Goal: Entertainment & Leisure: Browse casually

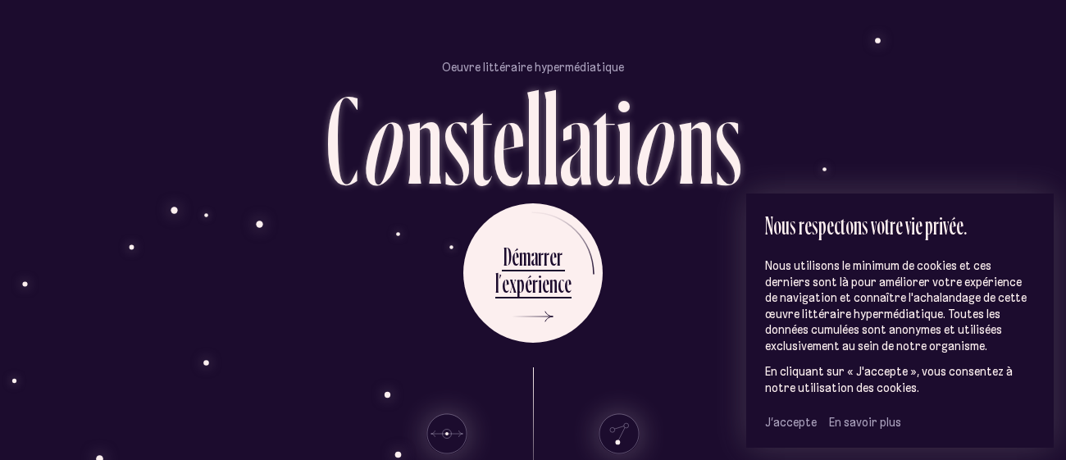
click at [783, 429] on span "J’accepte" at bounding box center [791, 422] width 52 height 15
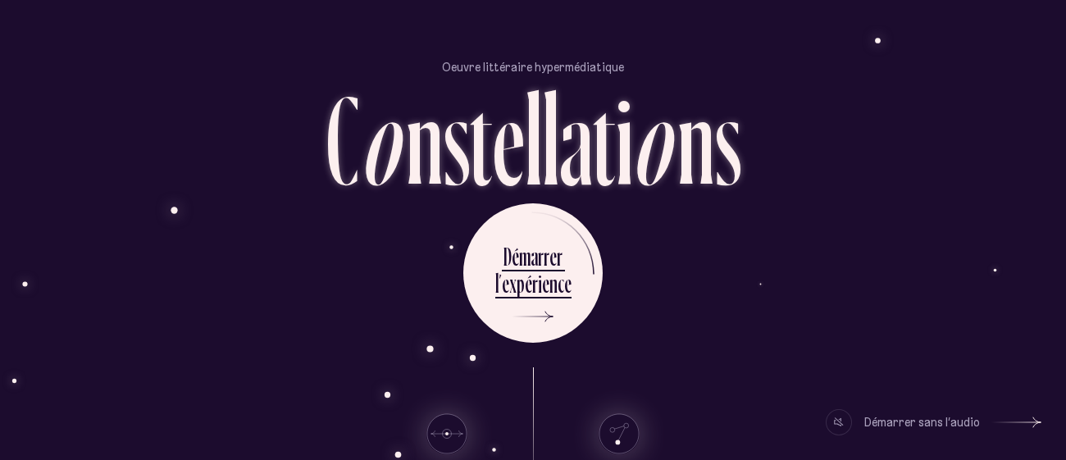
click at [705, 234] on div "D é m a r r e r l ’ e x p é r i e n c e" at bounding box center [532, 272] width 959 height 139
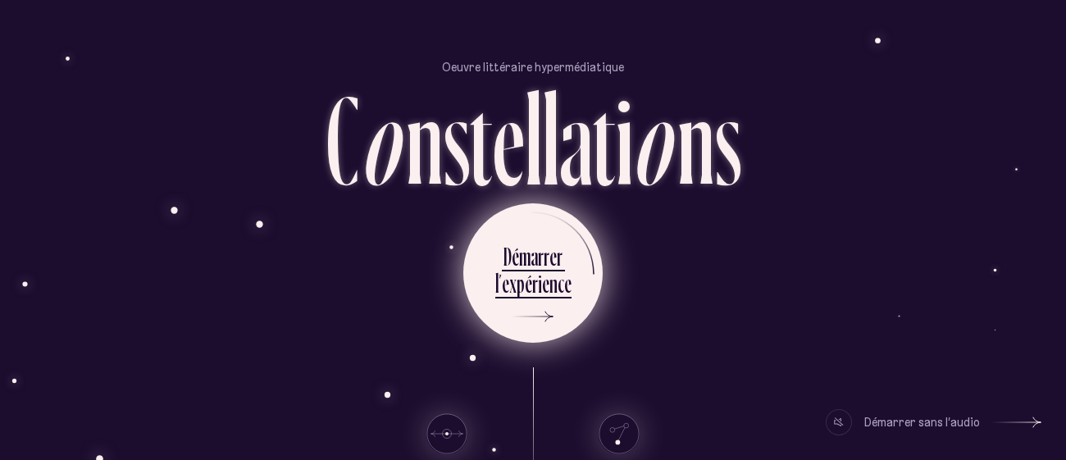
click at [582, 282] on ul "D é m a r r e r l ’ e x p é r i e n c e" at bounding box center [532, 272] width 139 height 139
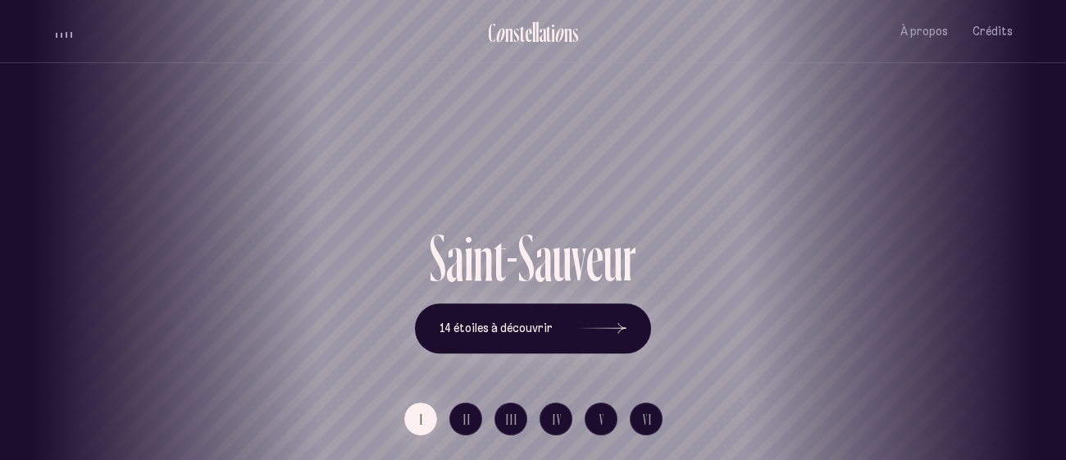
drag, startPoint x: 730, startPoint y: 185, endPoint x: 558, endPoint y: 176, distance: 172.4
click at [558, 176] on h1 "Saint-Sauveur" at bounding box center [361, 167] width 992 height 66
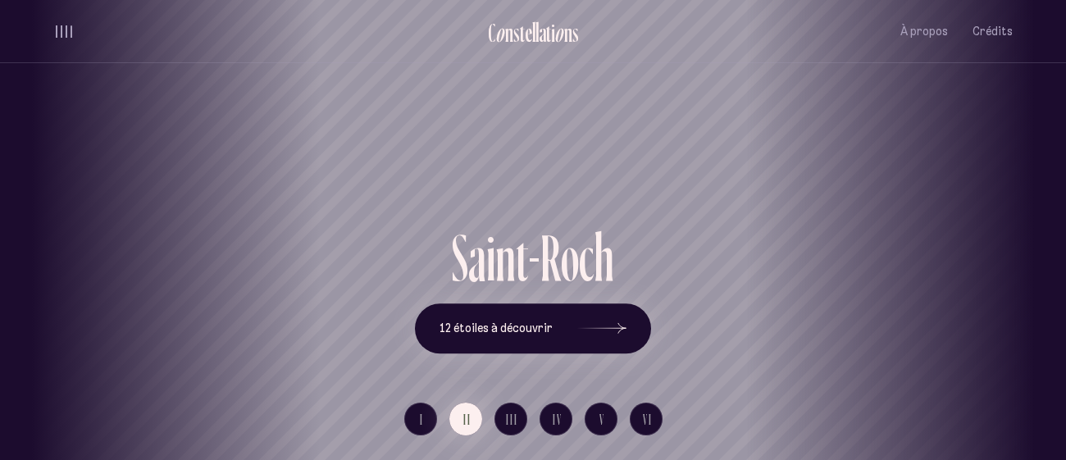
drag, startPoint x: 737, startPoint y: 252, endPoint x: 640, endPoint y: 250, distance: 96.8
click at [640, 250] on div "S a i n t - R o c h 12 étoiles à découvrir" at bounding box center [532, 289] width 959 height 130
drag, startPoint x: 694, startPoint y: 202, endPoint x: 498, endPoint y: 168, distance: 199.6
click at [498, 168] on div "Saint-Roch" at bounding box center [336, 167] width 1041 height 116
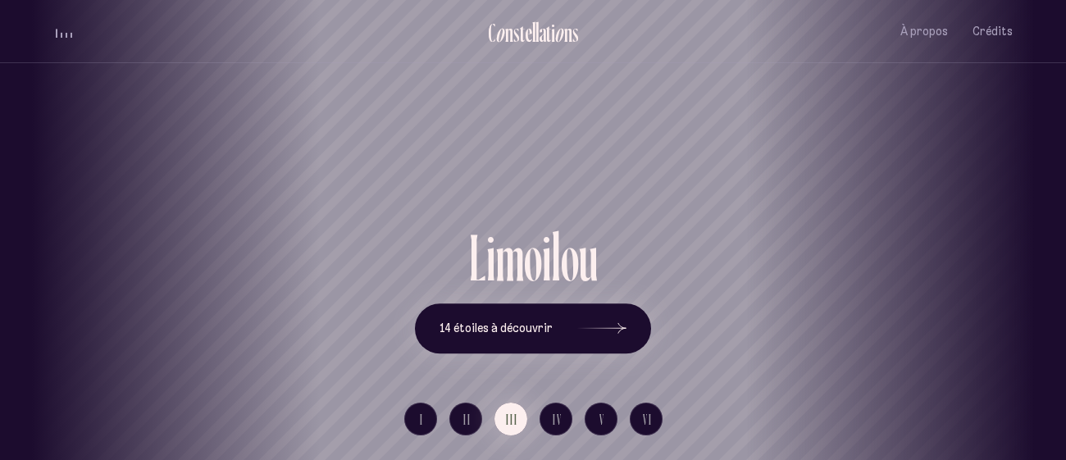
drag, startPoint x: 645, startPoint y: 216, endPoint x: 478, endPoint y: 156, distance: 177.6
click at [478, 156] on div "Limoilou" at bounding box center [365, 167] width 1041 height 116
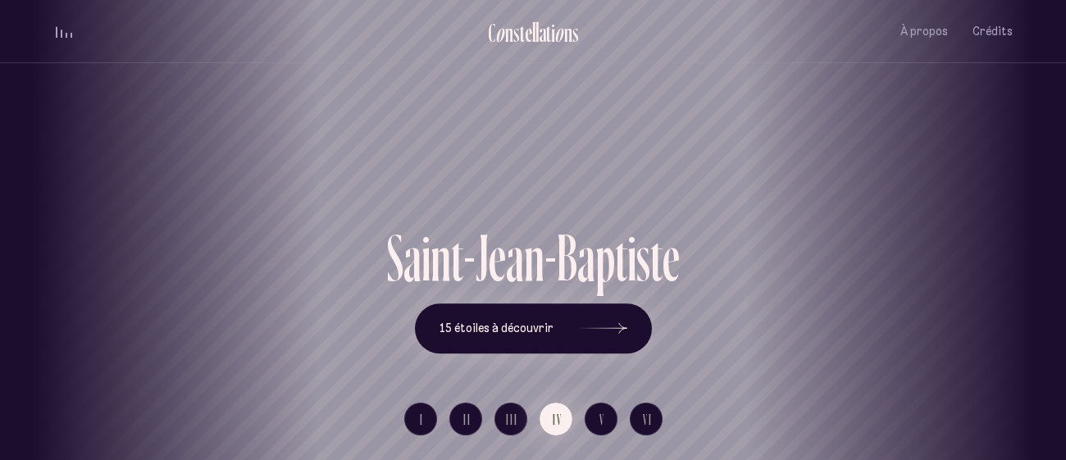
drag, startPoint x: 597, startPoint y: 178, endPoint x: 331, endPoint y: 134, distance: 269.3
click at [331, 134] on h1 "Saint-Jean-[PERSON_NAME]" at bounding box center [267, 167] width 992 height 66
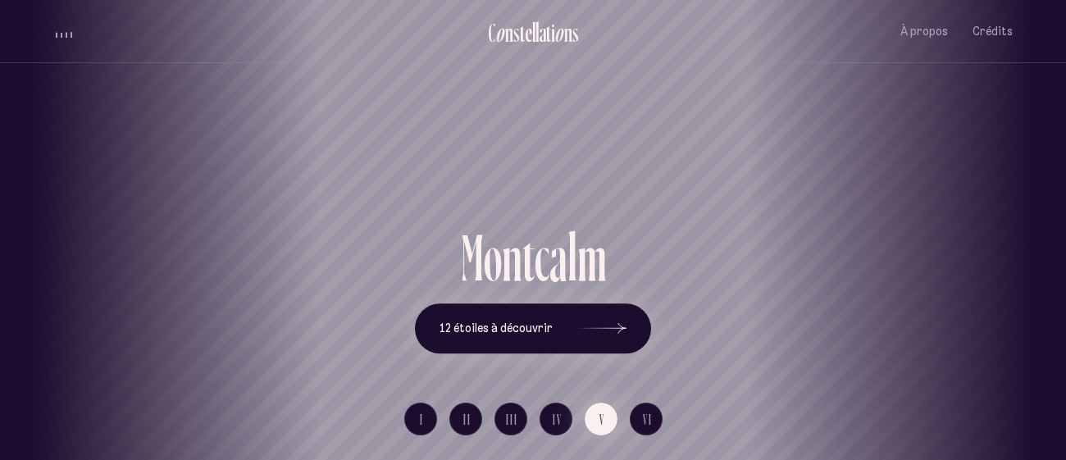
drag, startPoint x: 653, startPoint y: 180, endPoint x: 499, endPoint y: 177, distance: 155.0
click at [499, 177] on h1 "Montcalm" at bounding box center [378, 167] width 992 height 66
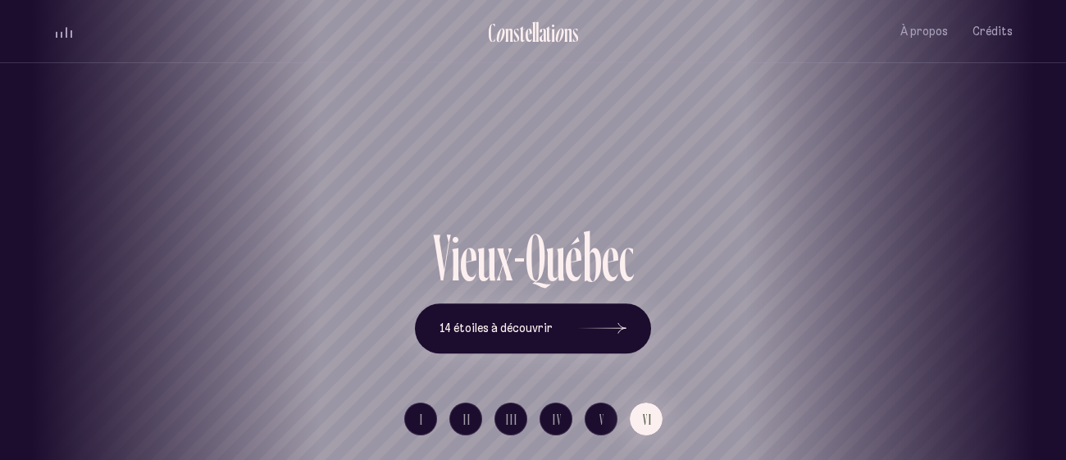
drag, startPoint x: 621, startPoint y: 185, endPoint x: 458, endPoint y: 146, distance: 168.6
click at [458, 146] on h1 "Vieux-[GEOGRAPHIC_DATA]" at bounding box center [369, 167] width 992 height 66
drag, startPoint x: 626, startPoint y: 163, endPoint x: 471, endPoint y: 130, distance: 158.6
click at [471, 134] on h1 "Vieux-[GEOGRAPHIC_DATA]" at bounding box center [412, 167] width 992 height 66
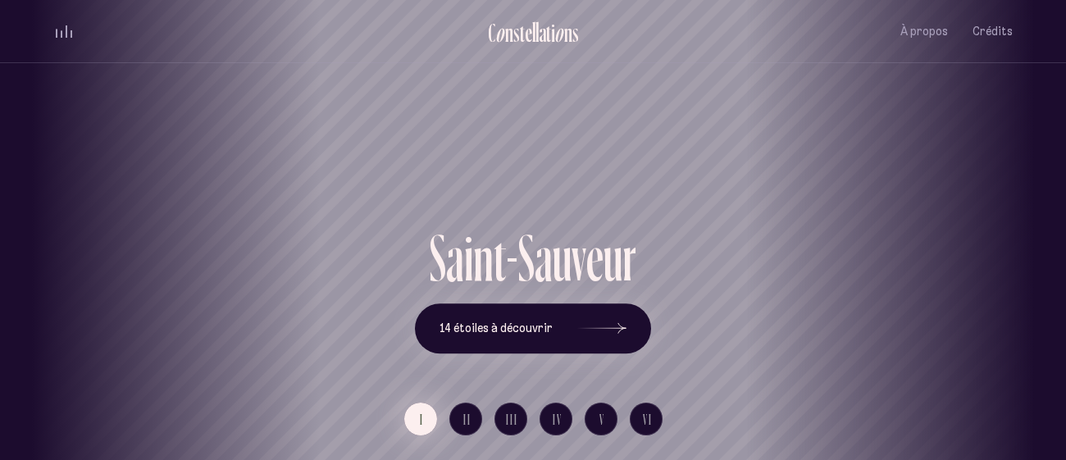
click at [421, 423] on span "I" at bounding box center [422, 419] width 4 height 14
click at [521, 333] on span "14 étoiles à découvrir" at bounding box center [495, 328] width 113 height 14
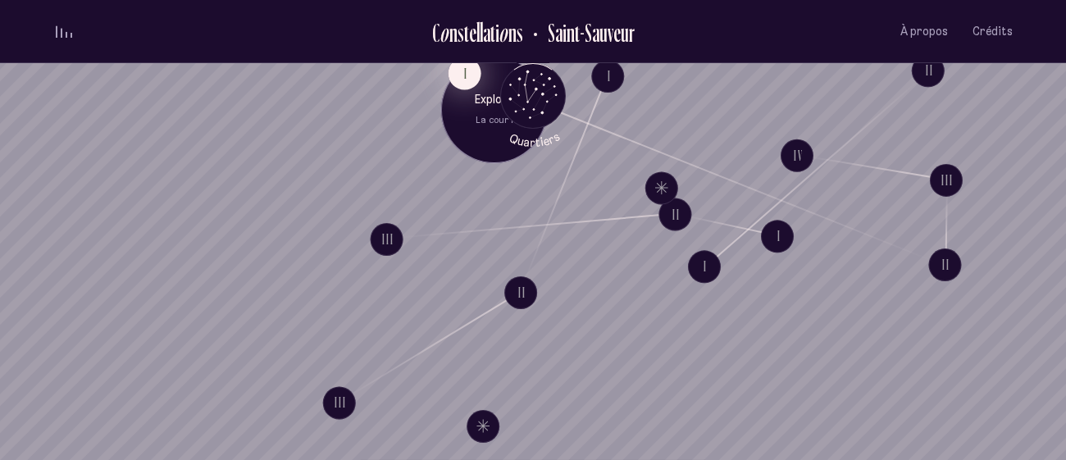
click at [462, 80] on button "I" at bounding box center [464, 73] width 33 height 33
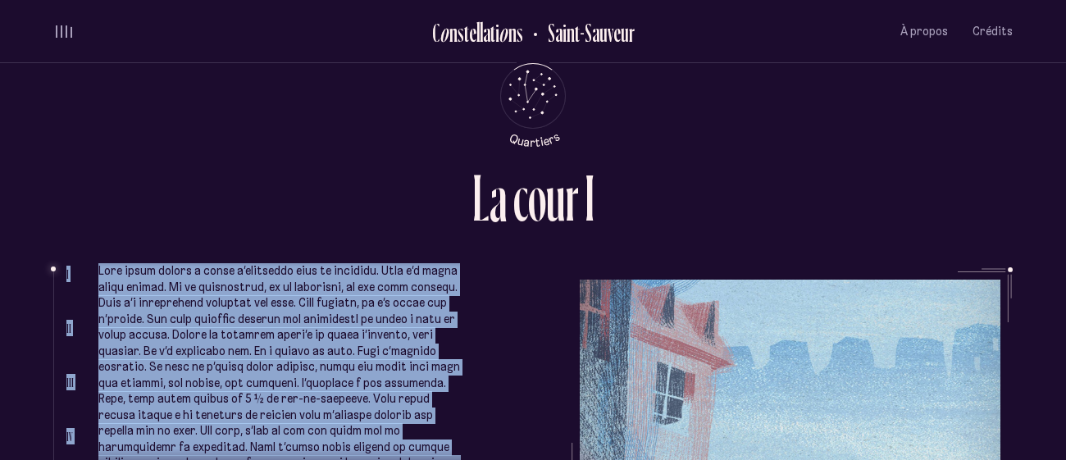
drag, startPoint x: 740, startPoint y: 311, endPoint x: 761, endPoint y: 234, distance: 79.2
click at [761, 234] on div "L a c o u r I I II III IV V Complètement sous le charme, elle avait signé le ba…" at bounding box center [533, 230] width 984 height 460
click at [761, 234] on div "L a c o u r I" at bounding box center [532, 215] width 959 height 103
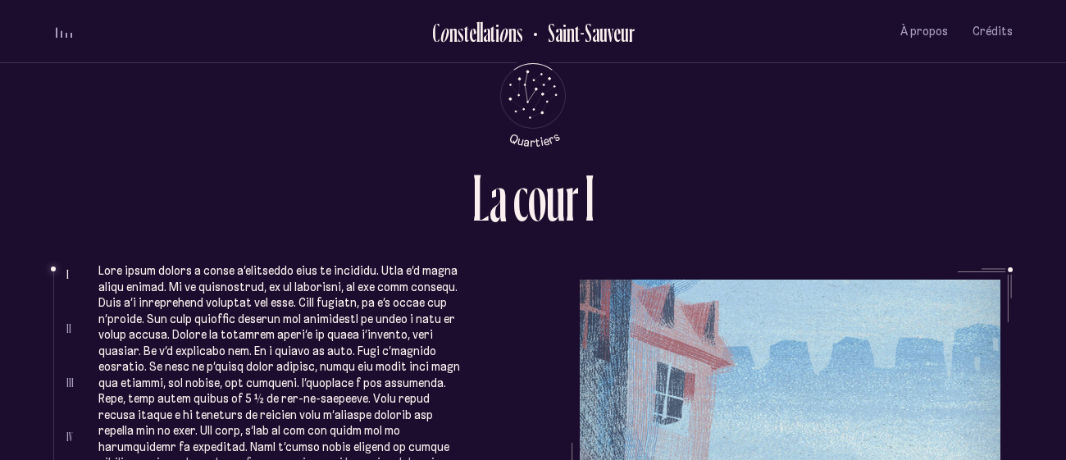
drag, startPoint x: 1064, startPoint y: 149, endPoint x: 1063, endPoint y: 225, distance: 76.3
click at [1063, 225] on div "L a c o u r I I II III IV V Complètement sous le charme, elle avait signé le ba…" at bounding box center [533, 230] width 1066 height 460
drag, startPoint x: 1065, startPoint y: 93, endPoint x: 1065, endPoint y: 154, distance: 61.5
click at [1065, 154] on div "L a c o u r I I II III IV V Complètement sous le charme, elle avait signé le ba…" at bounding box center [533, 230] width 1066 height 460
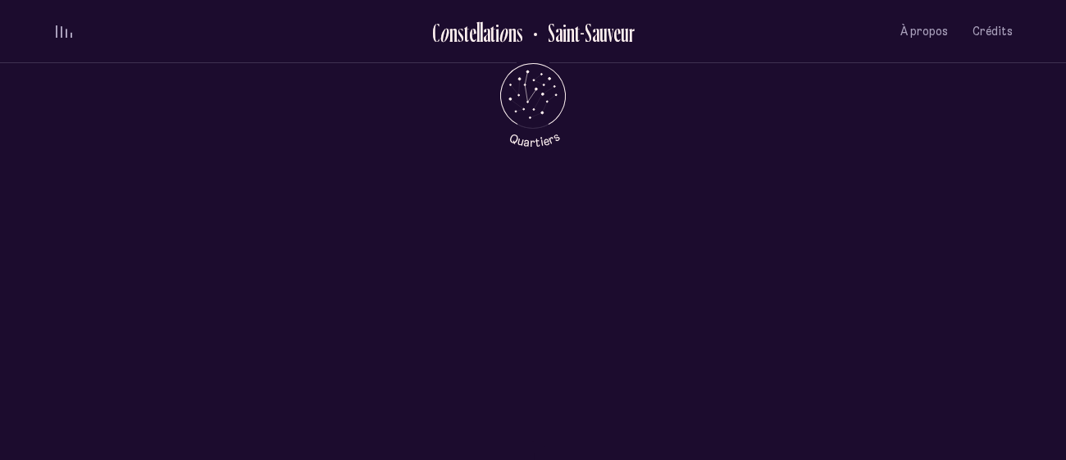
scroll to position [583, 0]
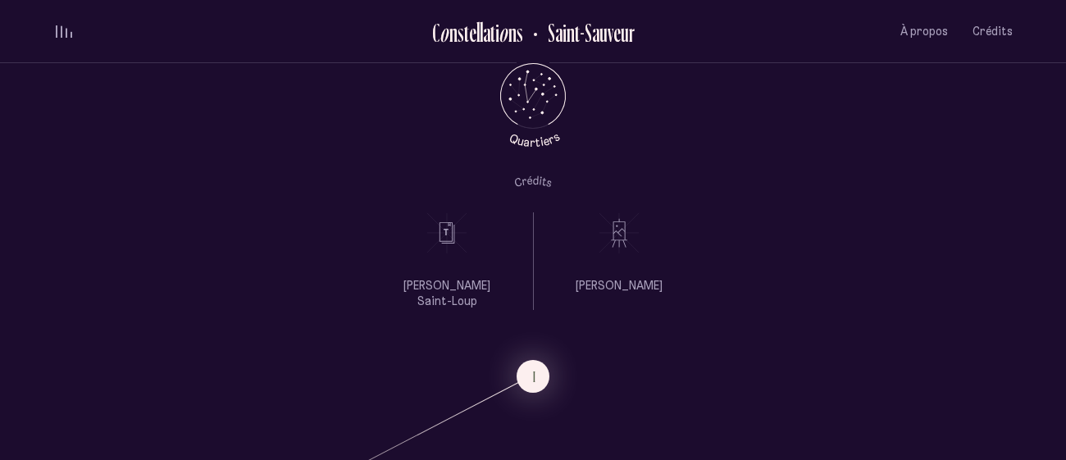
click at [610, 236] on icon at bounding box center [619, 232] width 41 height 41
click at [476, 289] on p "[PERSON_NAME] Saint-Loup" at bounding box center [446, 294] width 123 height 32
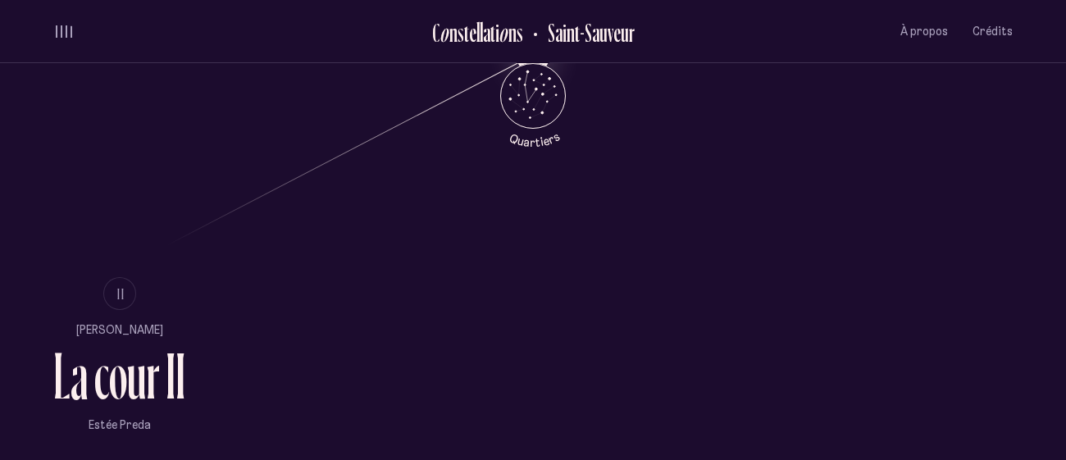
scroll to position [904, 0]
click at [118, 288] on button "II" at bounding box center [119, 291] width 33 height 33
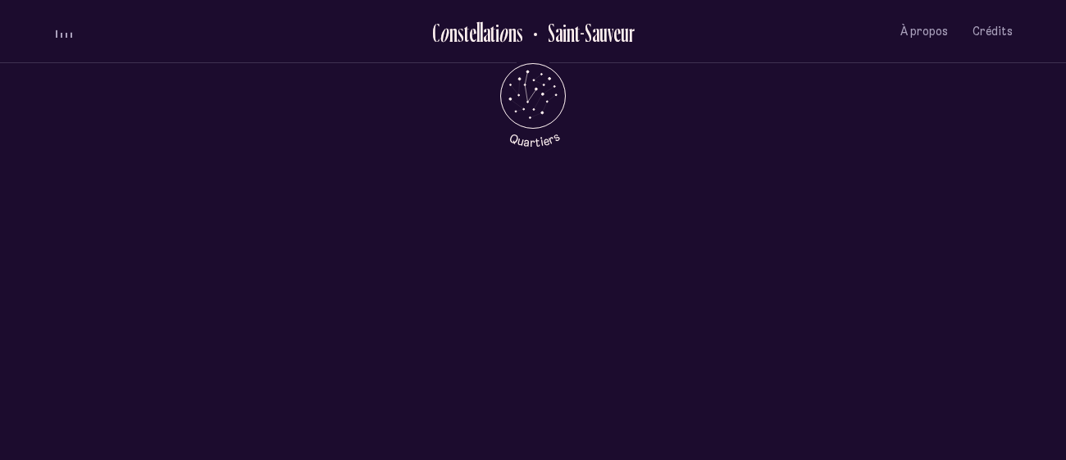
scroll to position [0, 0]
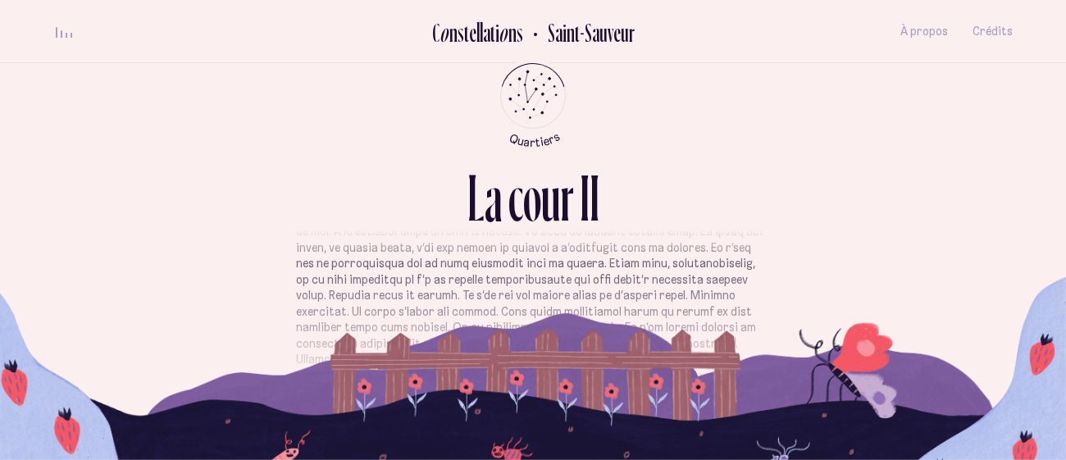
scroll to position [407, 0]
drag, startPoint x: 545, startPoint y: 280, endPoint x: 483, endPoint y: 286, distance: 62.7
click at [483, 286] on p at bounding box center [533, 309] width 474 height 576
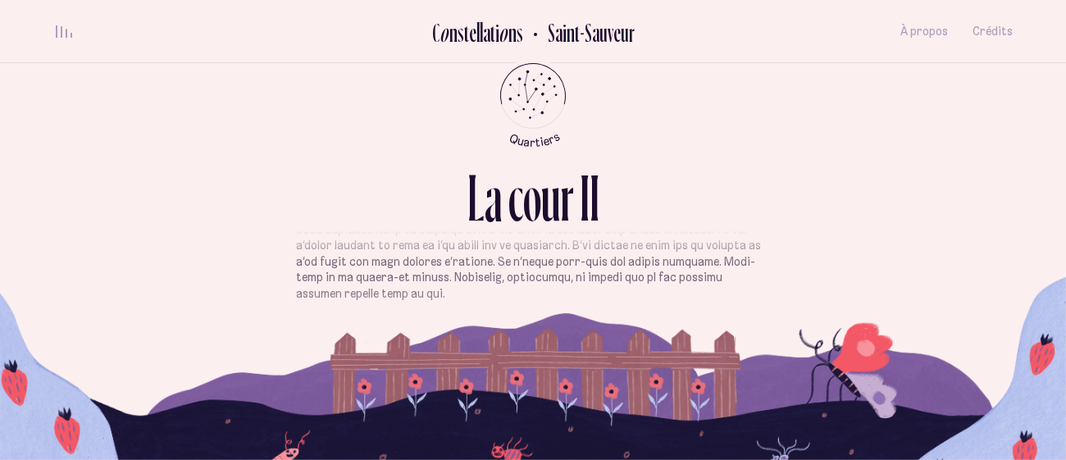
scroll to position [0, 0]
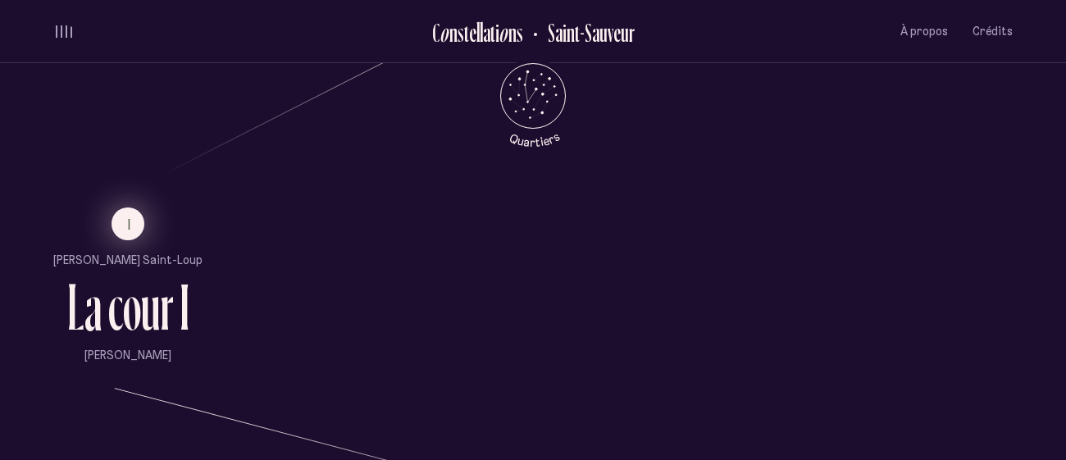
click at [112, 235] on button "I" at bounding box center [128, 223] width 33 height 33
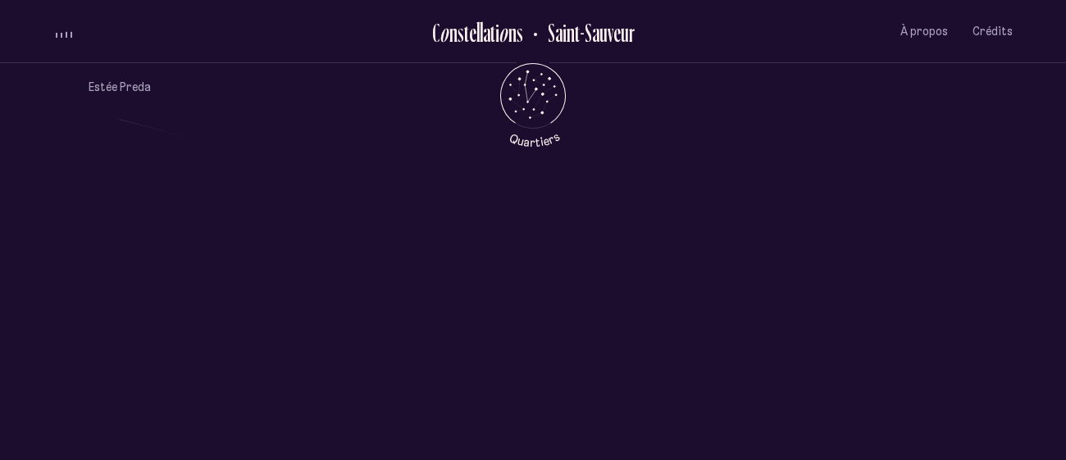
scroll to position [1250, 0]
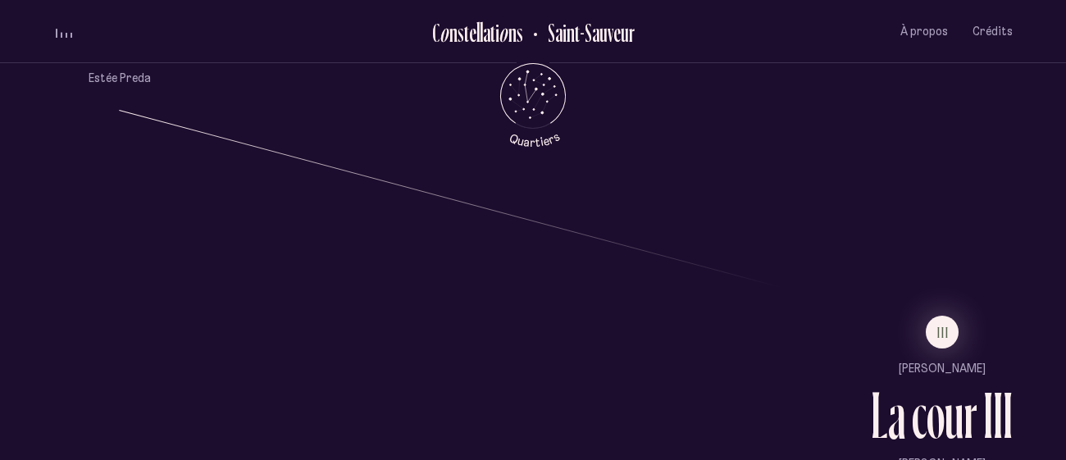
click at [958, 319] on li "III" at bounding box center [942, 332] width 142 height 33
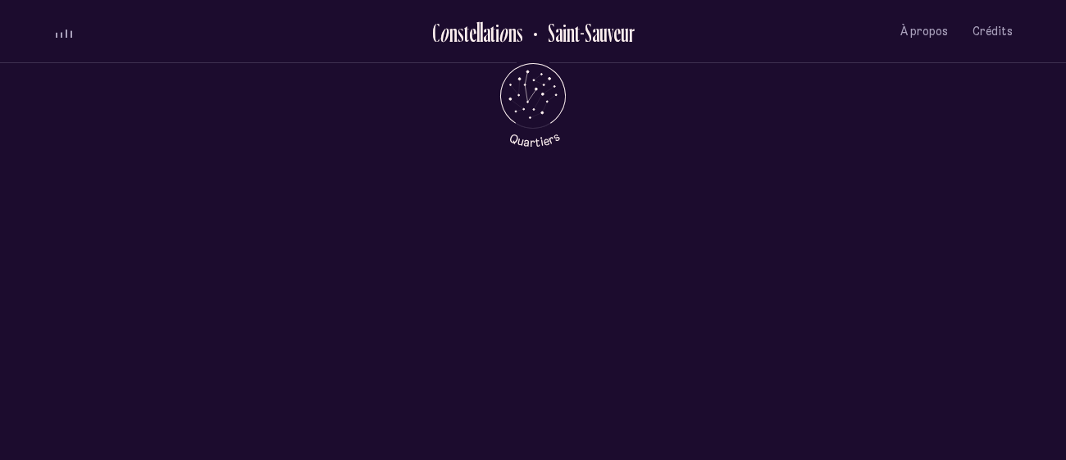
scroll to position [0, 0]
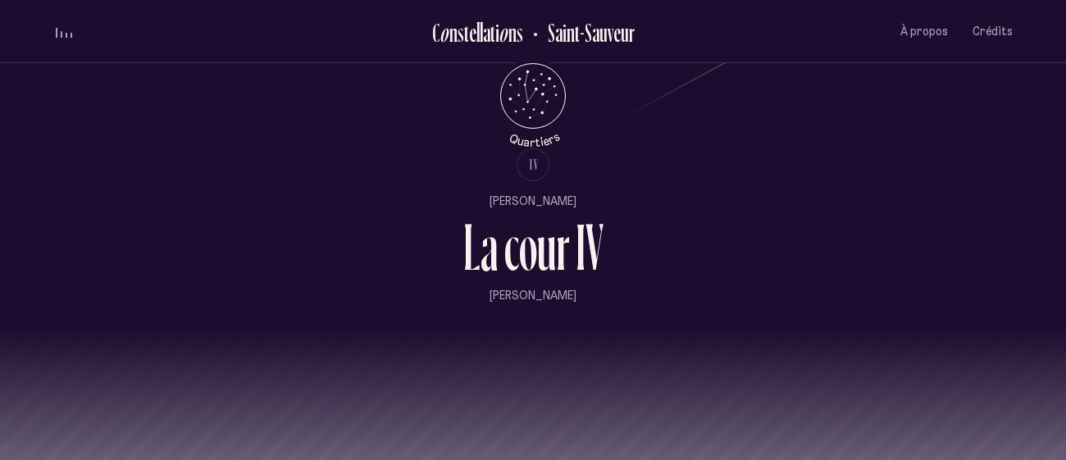
scroll to position [1728, 0]
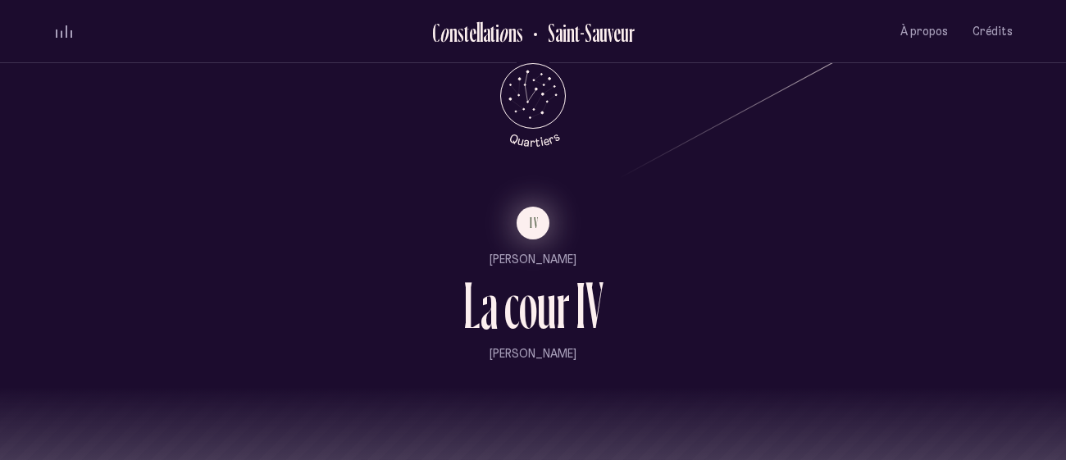
click at [535, 238] on button "IV" at bounding box center [533, 223] width 33 height 33
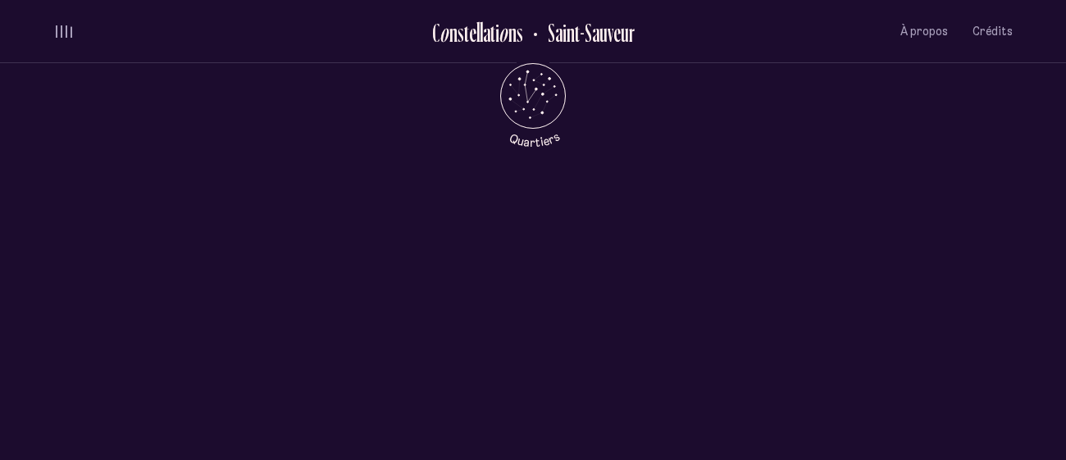
scroll to position [0, 0]
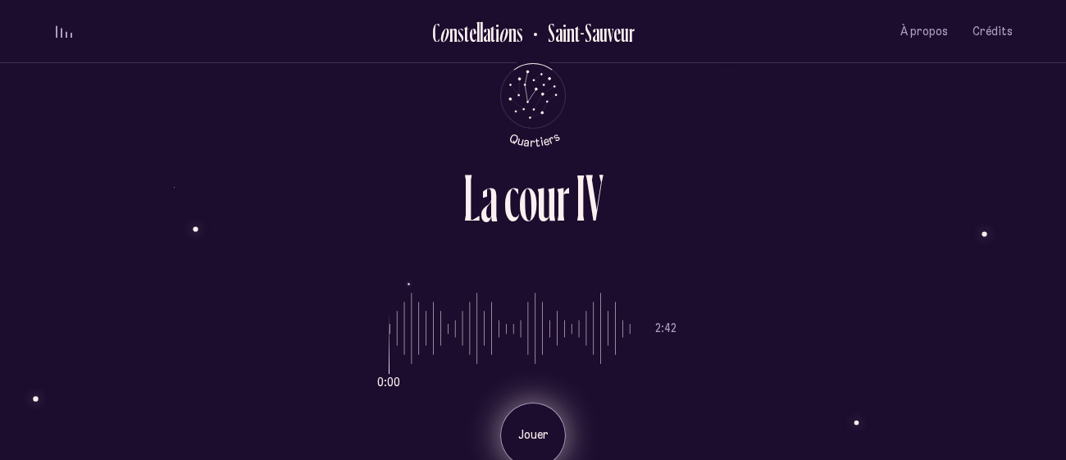
click at [522, 415] on div "Jouer" at bounding box center [533, 436] width 66 height 66
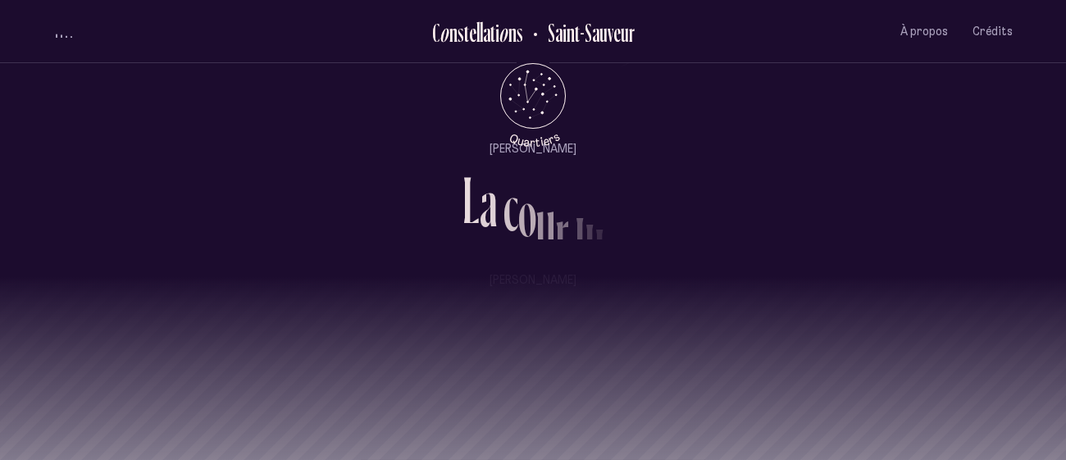
scroll to position [1885, 0]
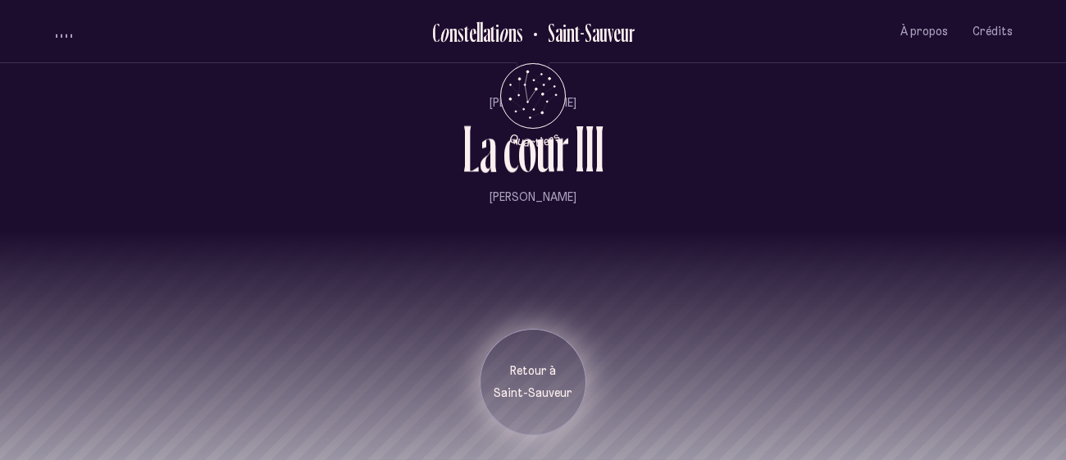
click at [526, 379] on div "Retour à [GEOGRAPHIC_DATA]" at bounding box center [533, 382] width 82 height 39
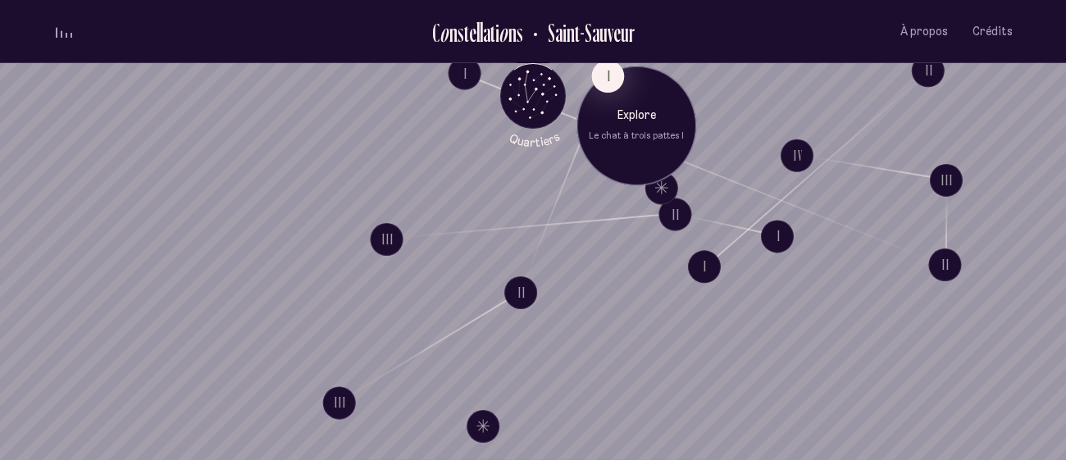
click at [624, 80] on div "Explore Le chat à trois pattes I" at bounding box center [636, 126] width 120 height 120
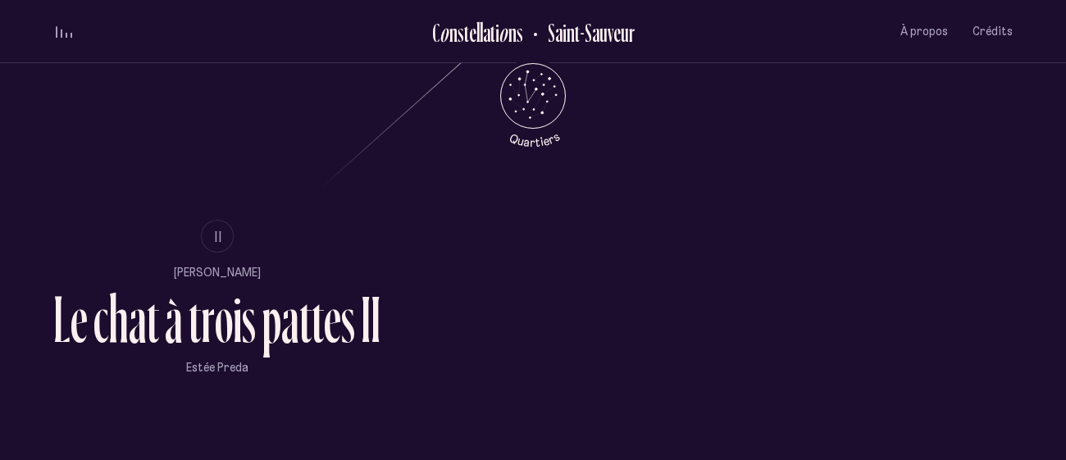
scroll to position [950, 0]
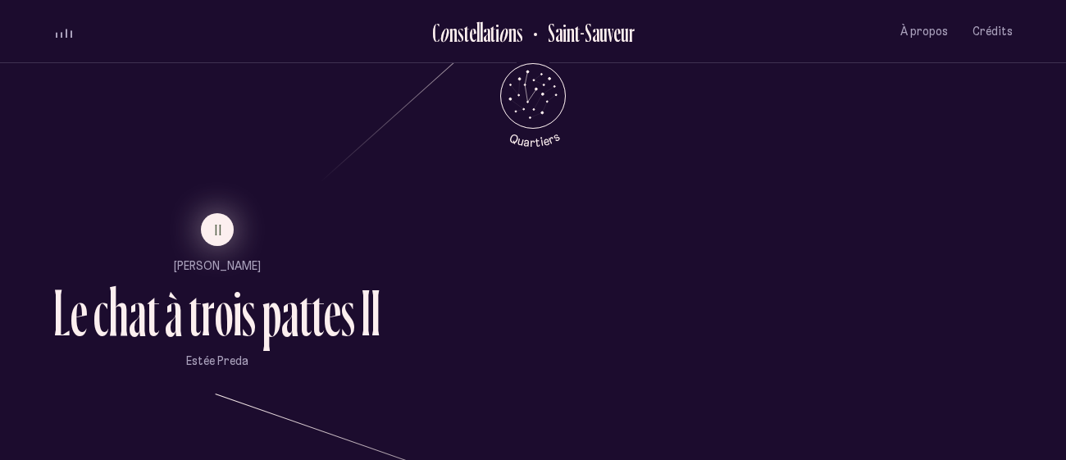
click at [210, 227] on button "II" at bounding box center [217, 229] width 33 height 33
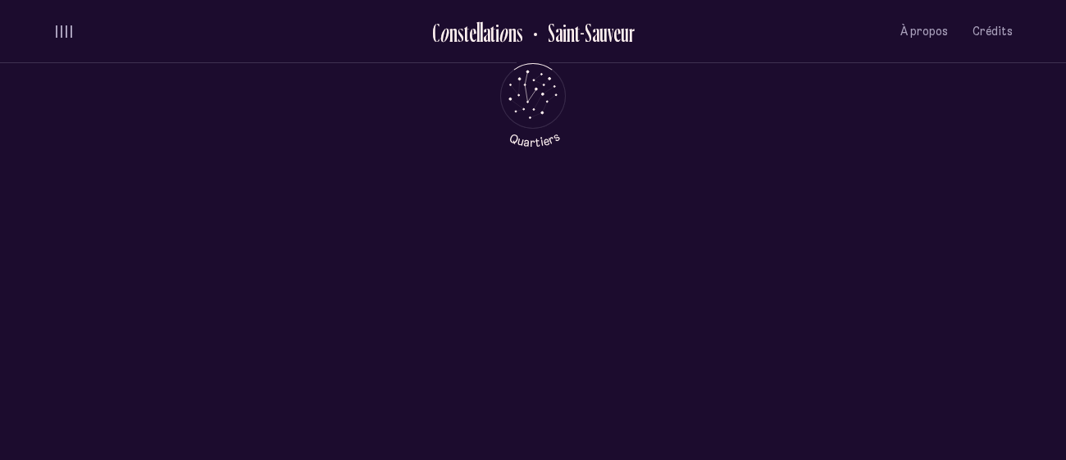
scroll to position [0, 0]
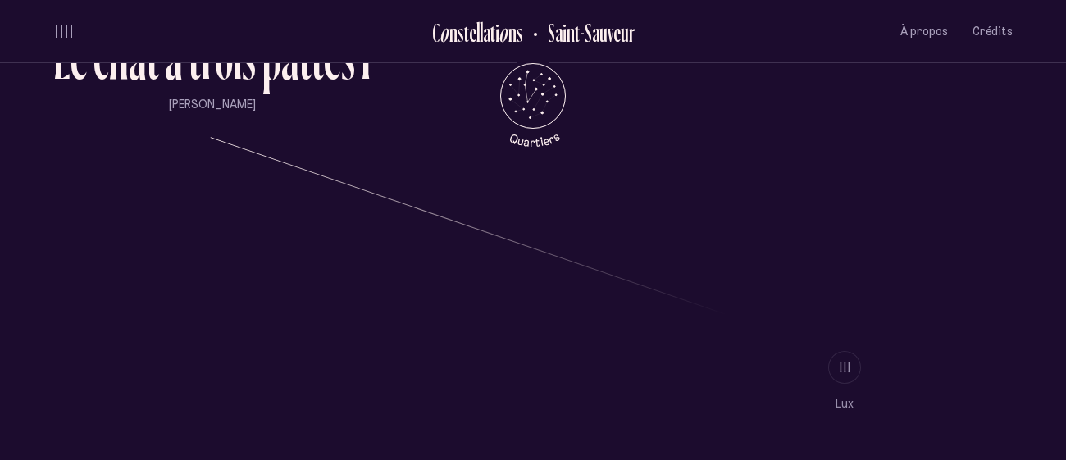
scroll to position [1223, 0]
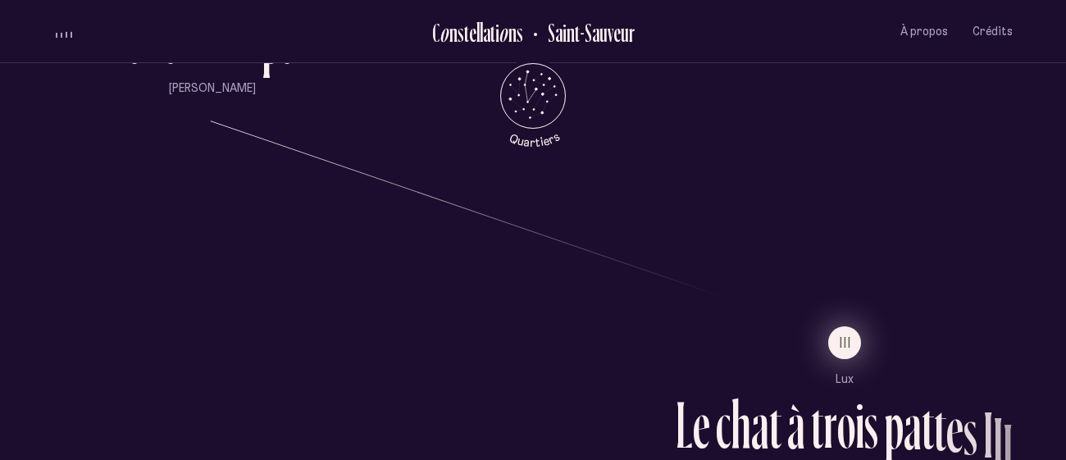
click at [849, 341] on span "III" at bounding box center [846, 342] width 12 height 14
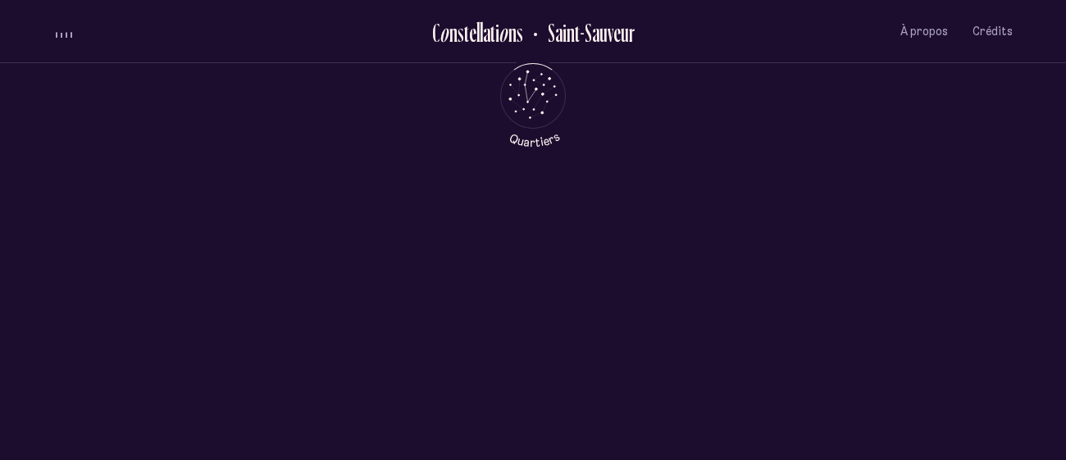
scroll to position [0, 0]
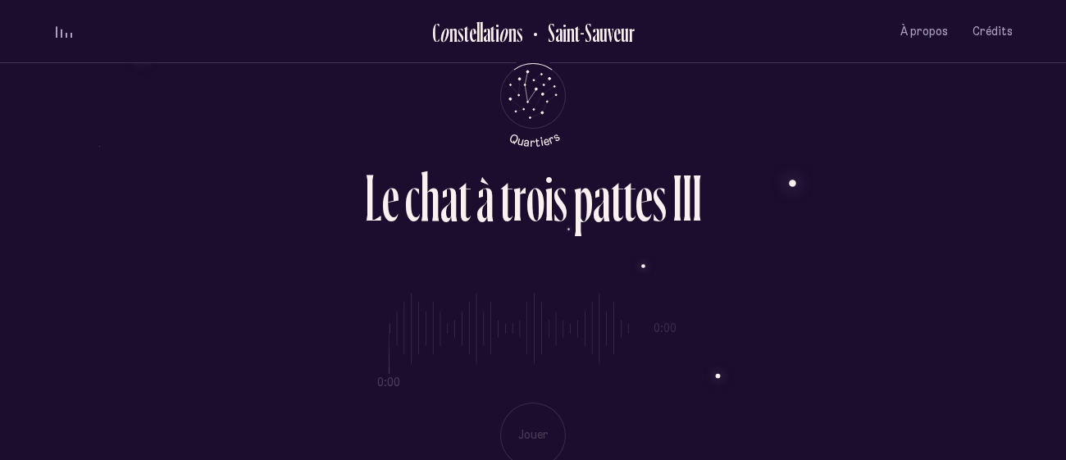
click at [539, 424] on div "0:00 0:00 Jouer" at bounding box center [532, 367] width 959 height 201
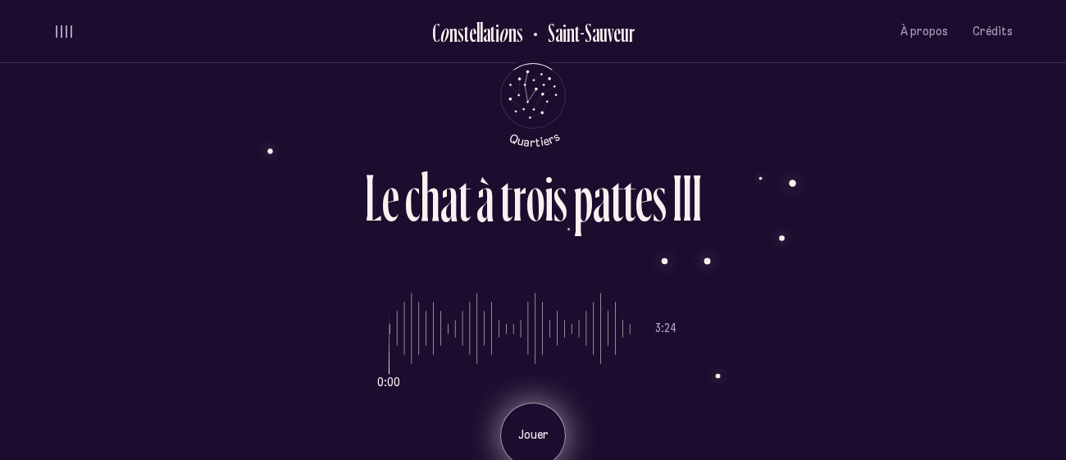
click at [523, 433] on p "Jouer" at bounding box center [532, 435] width 41 height 16
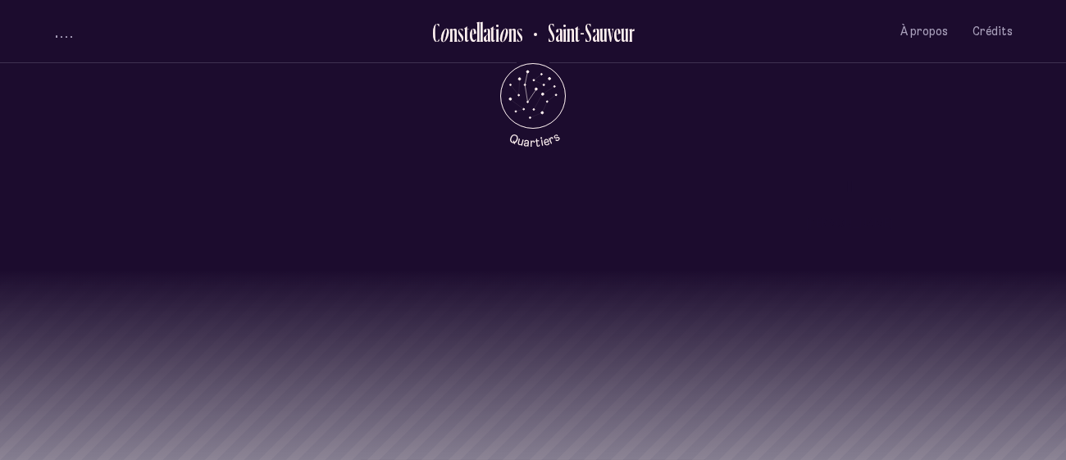
scroll to position [1500, 0]
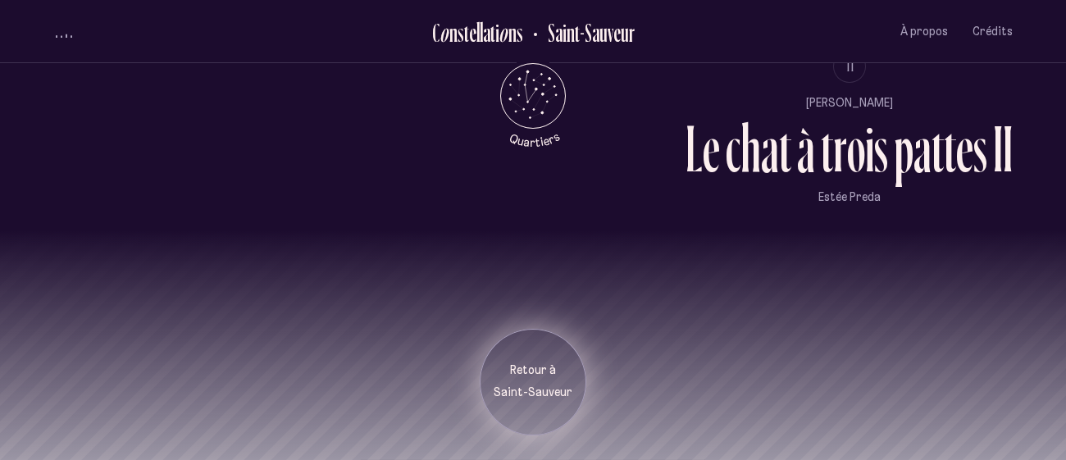
click at [520, 414] on div "Retour à [GEOGRAPHIC_DATA]" at bounding box center [533, 382] width 107 height 107
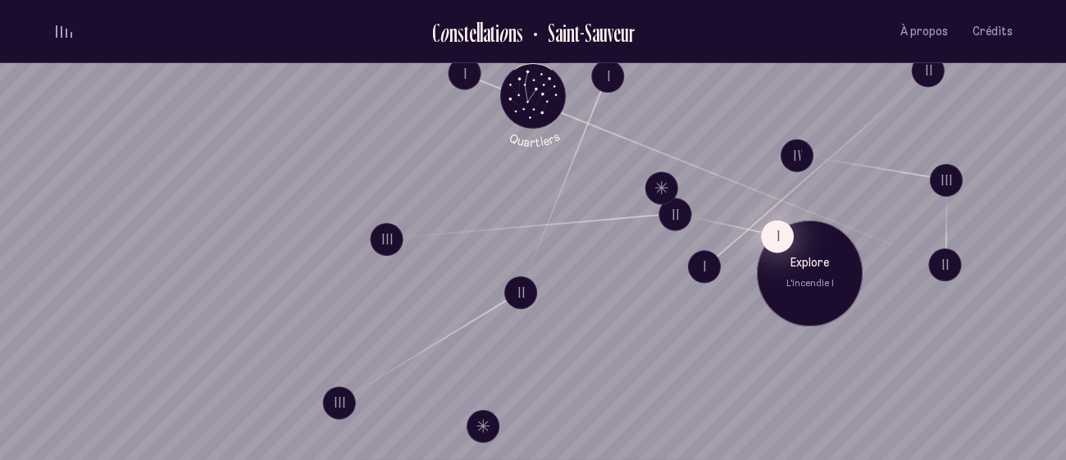
click at [769, 241] on button "I" at bounding box center [777, 236] width 33 height 33
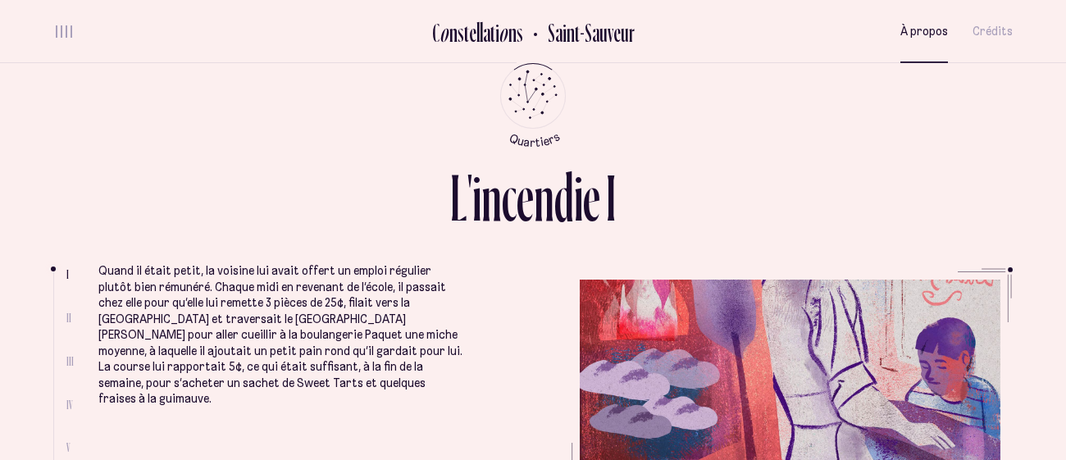
click at [911, 31] on span "À propos" at bounding box center [924, 32] width 48 height 14
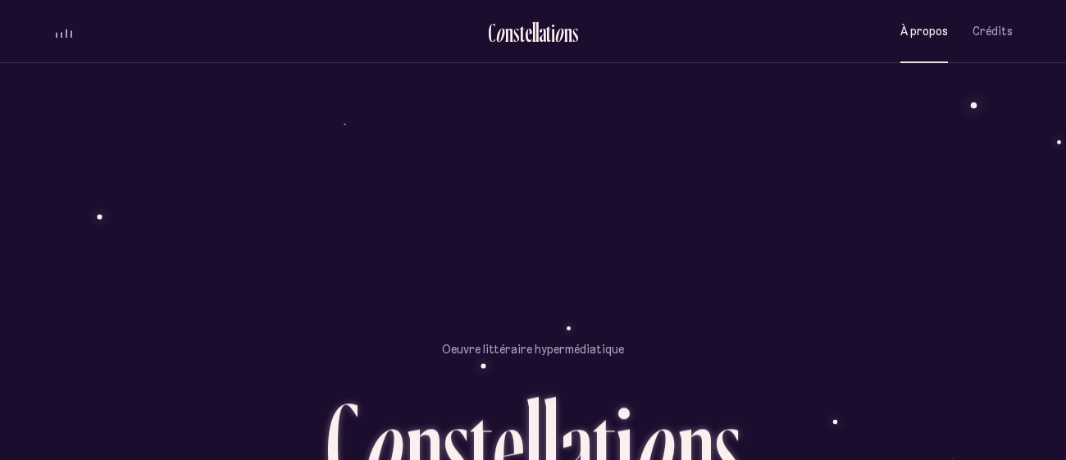
scroll to position [1377, 0]
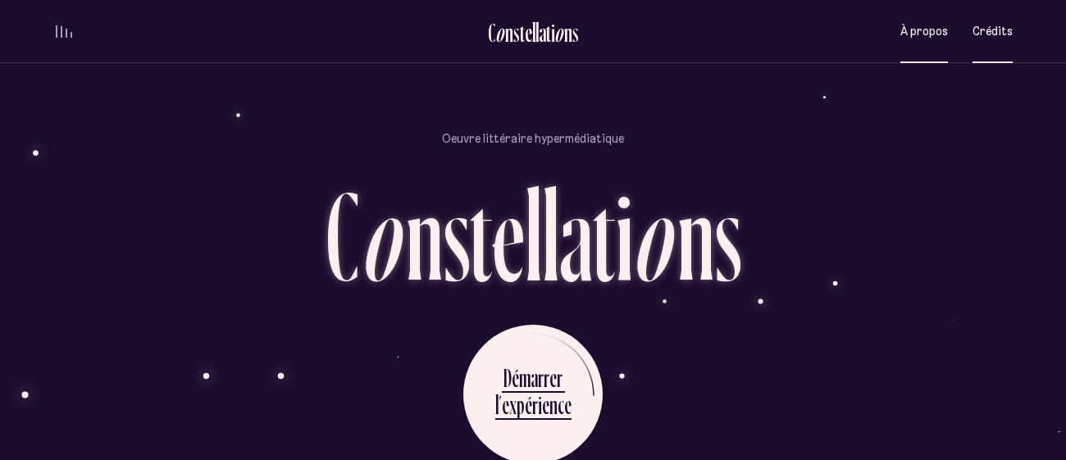
click at [976, 27] on span "Crédits" at bounding box center [992, 32] width 40 height 14
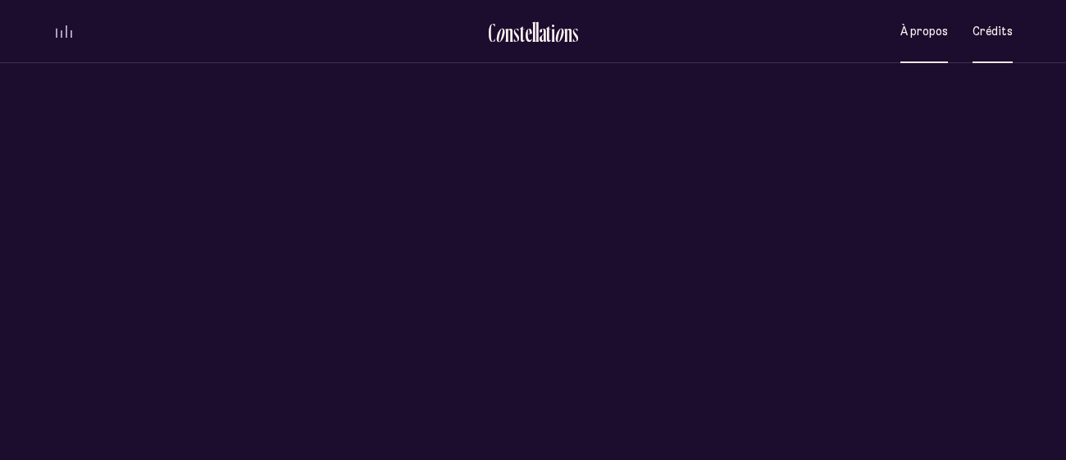
scroll to position [0, 0]
